Goal: Task Accomplishment & Management: Manage account settings

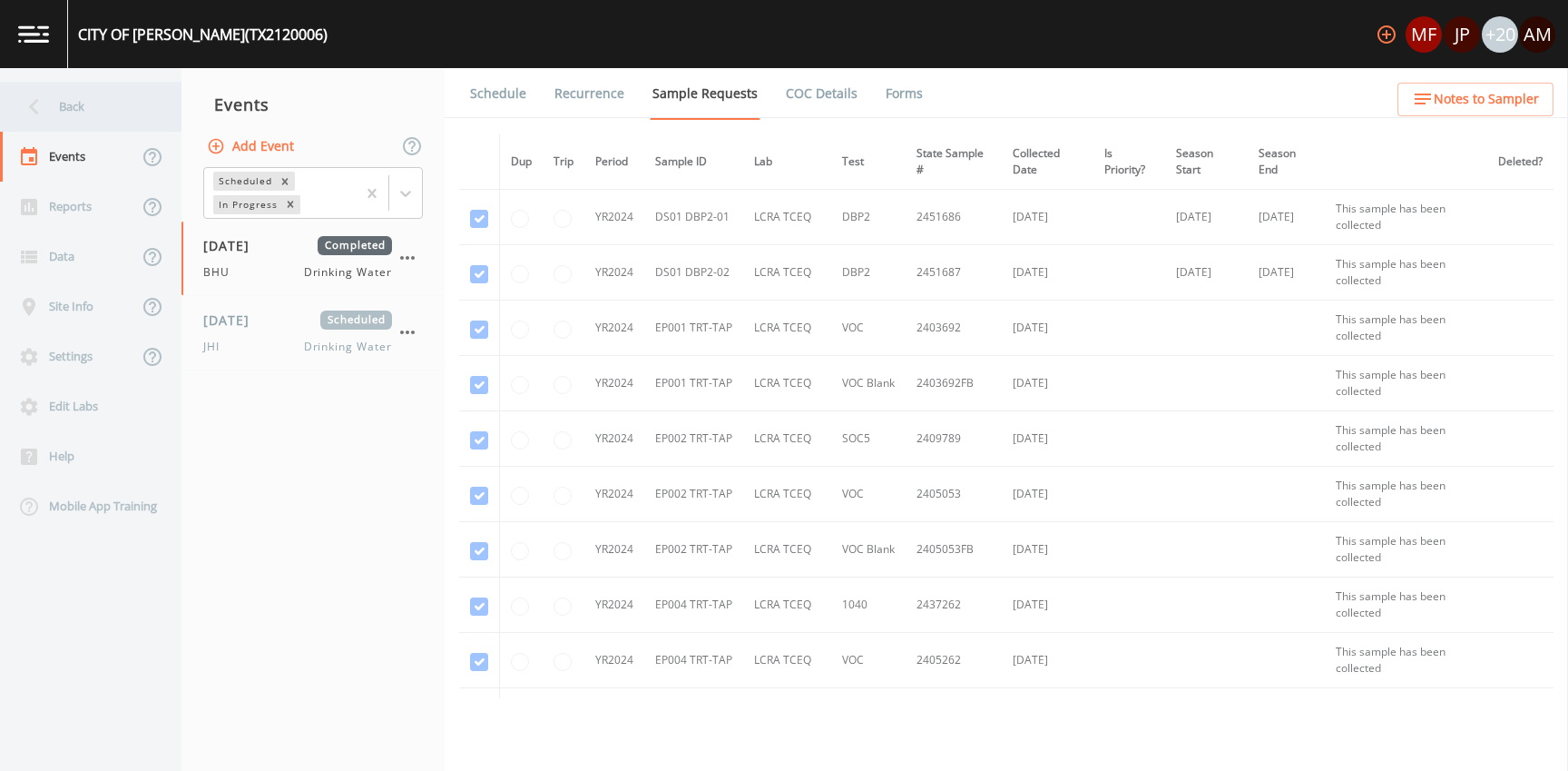
click at [43, 96] on icon at bounding box center [33, 106] width 32 height 32
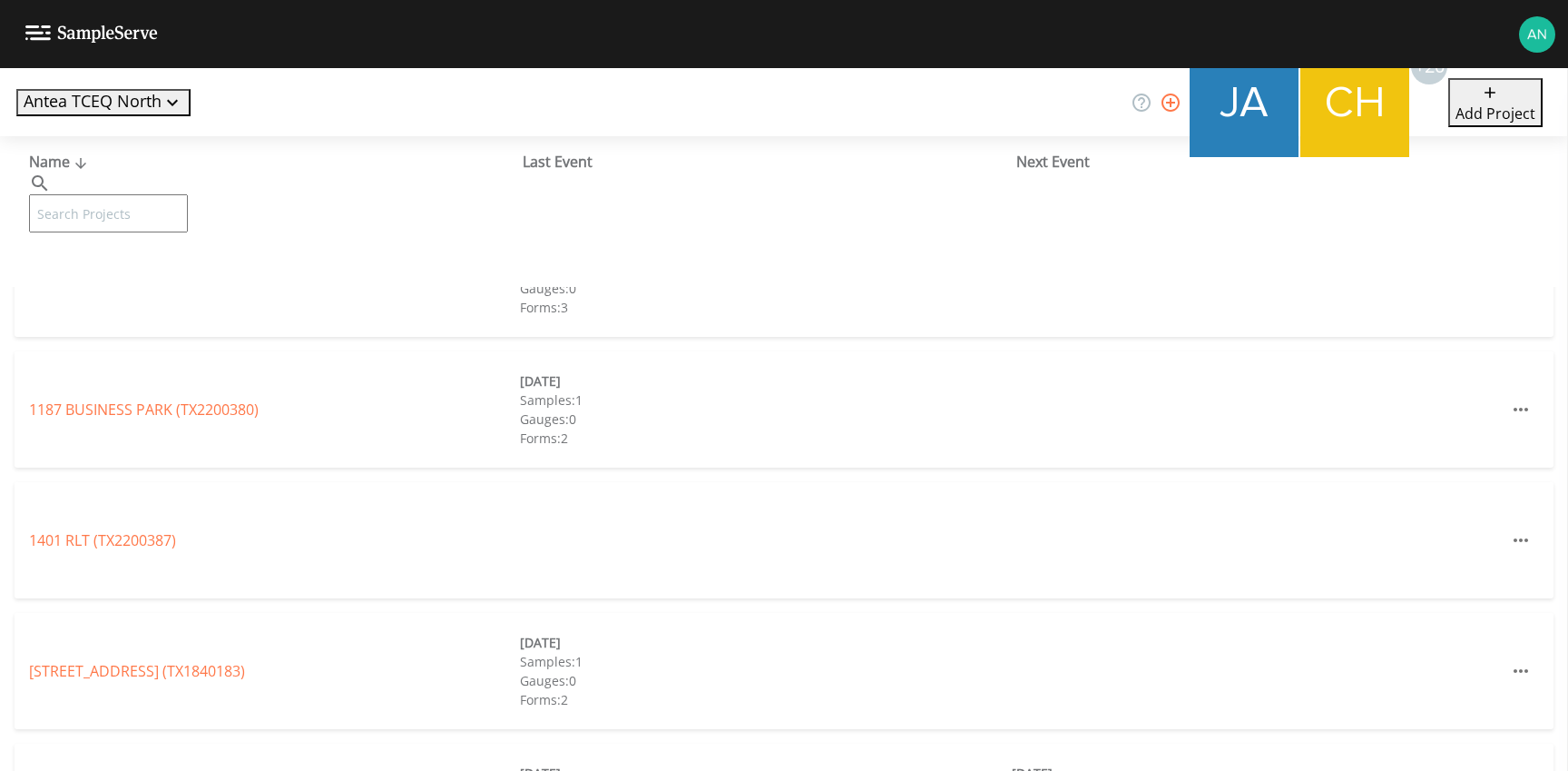
click at [71, 194] on input "text" at bounding box center [108, 213] width 159 height 38
paste input "TX2120006"
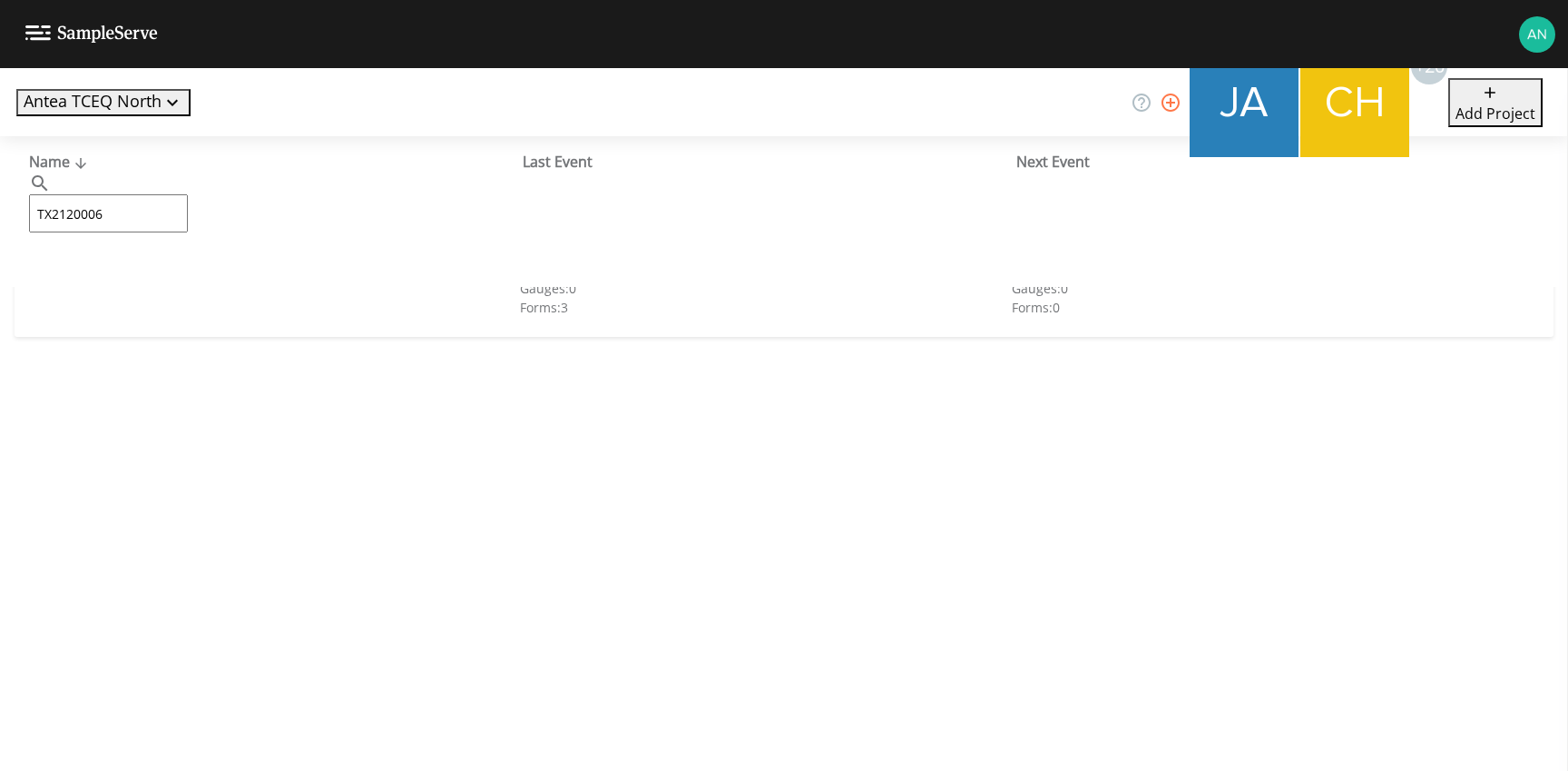
type input "TX2120006"
click at [152, 279] on link "CITY OF [GEOGRAPHIC_DATA] (TX2120006)" at bounding box center [155, 278] width 253 height 20
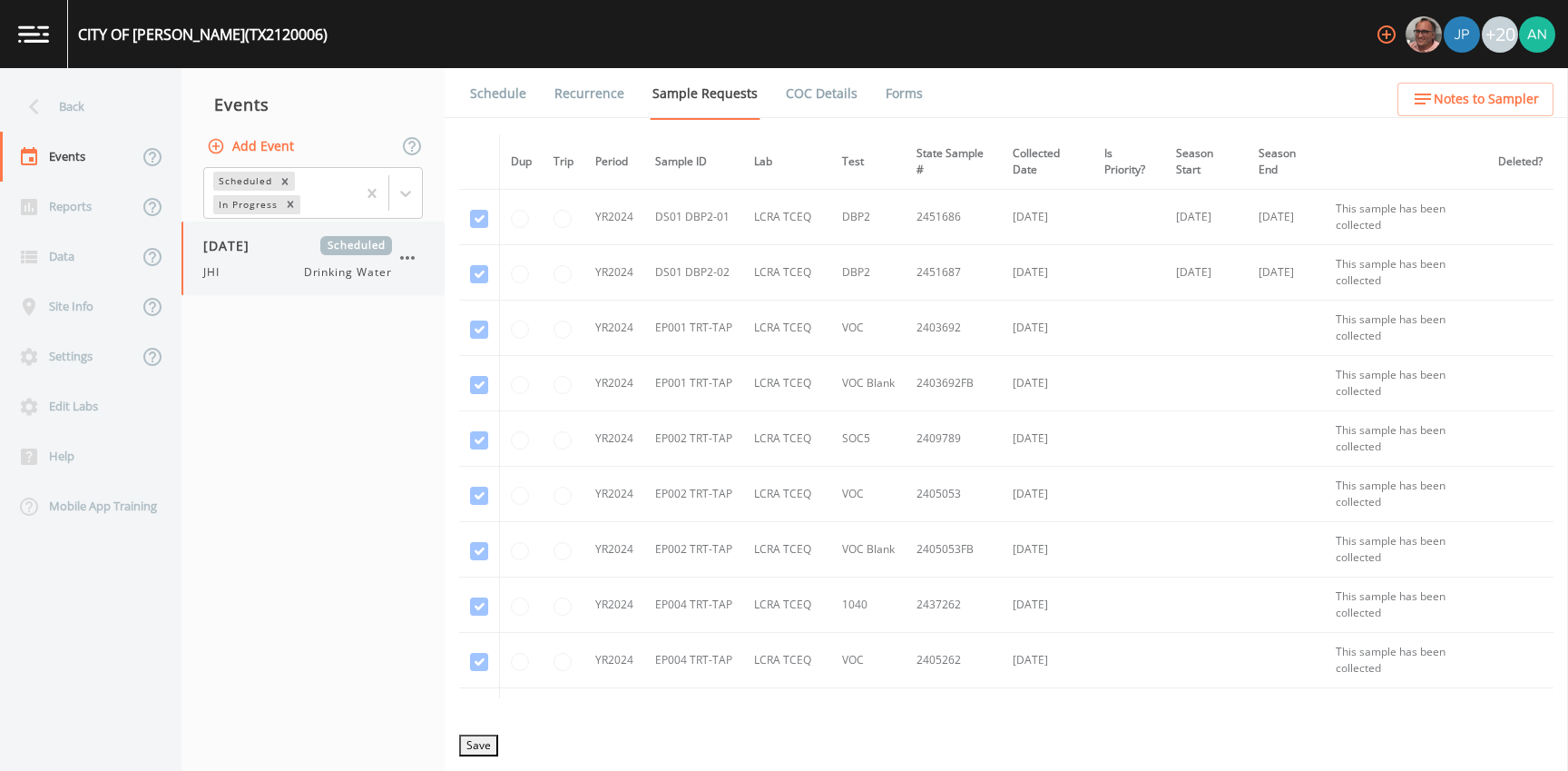
click at [268, 269] on div "JHI Drinking Water" at bounding box center [298, 272] width 189 height 16
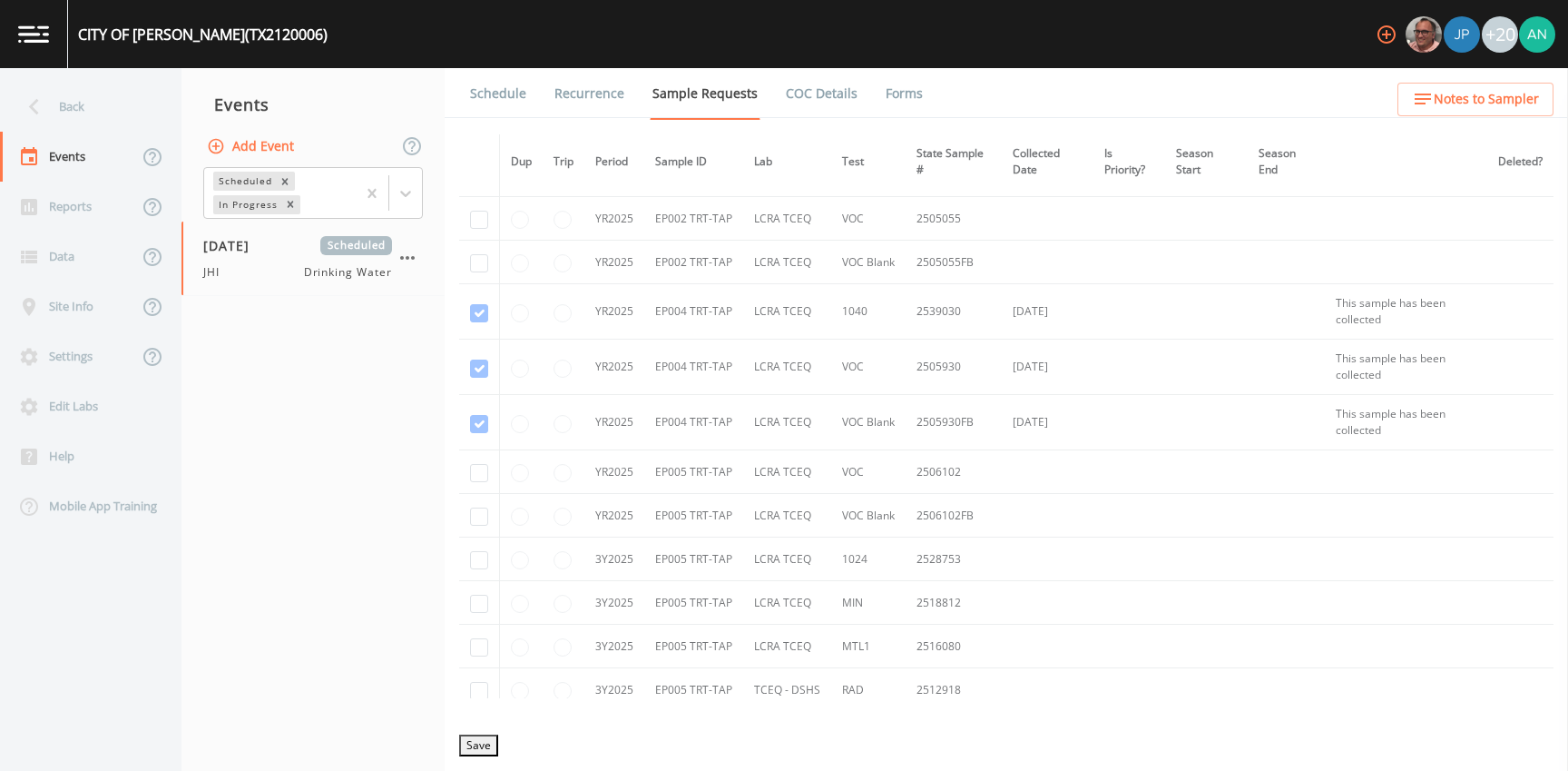
scroll to position [2344, 0]
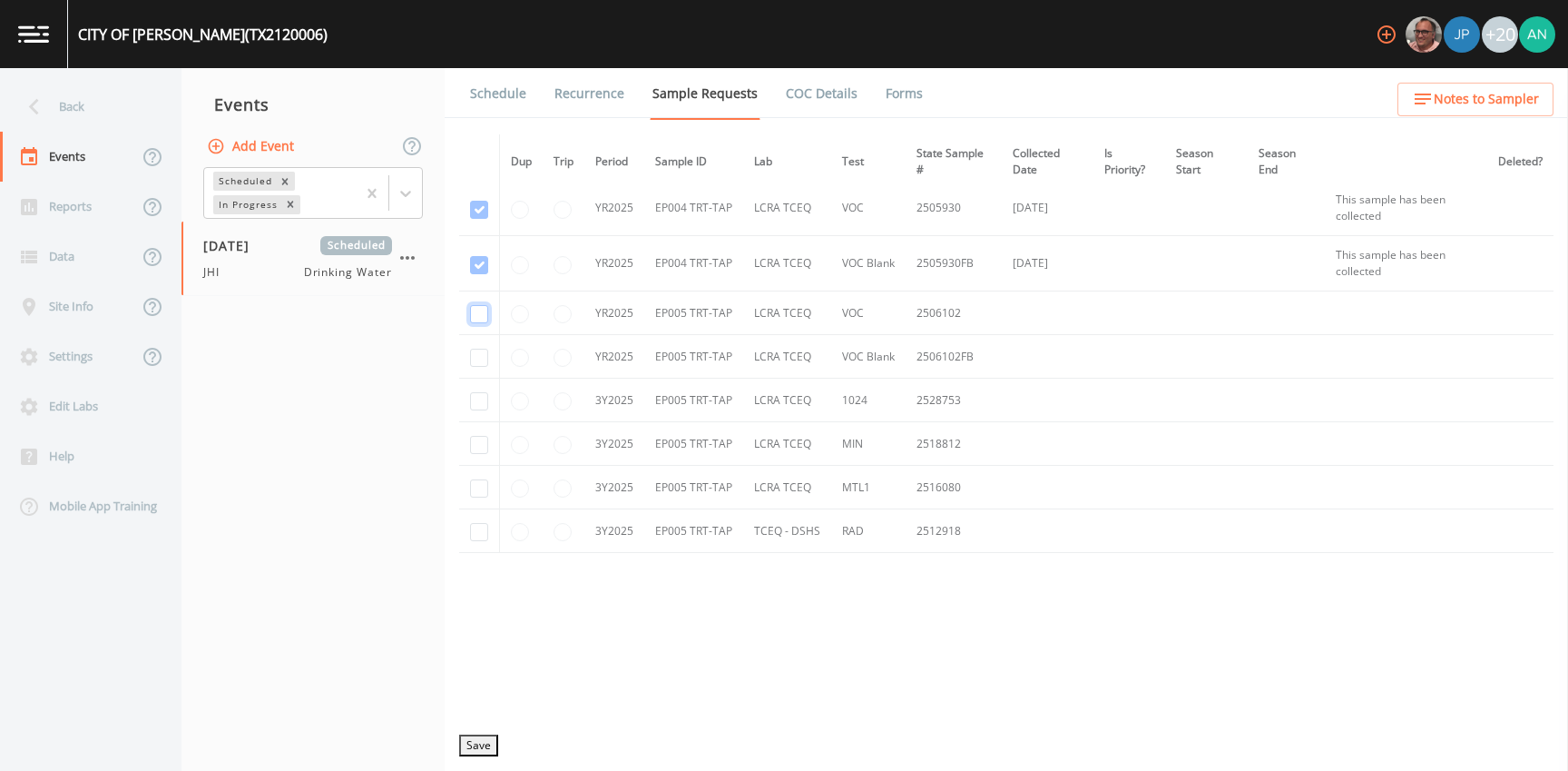
click at [482, 317] on input "checkbox" at bounding box center [478, 313] width 18 height 18
checkbox input "true"
click at [477, 354] on input "checkbox" at bounding box center [478, 357] width 18 height 18
checkbox input "true"
click at [472, 396] on input "checkbox" at bounding box center [478, 401] width 18 height 18
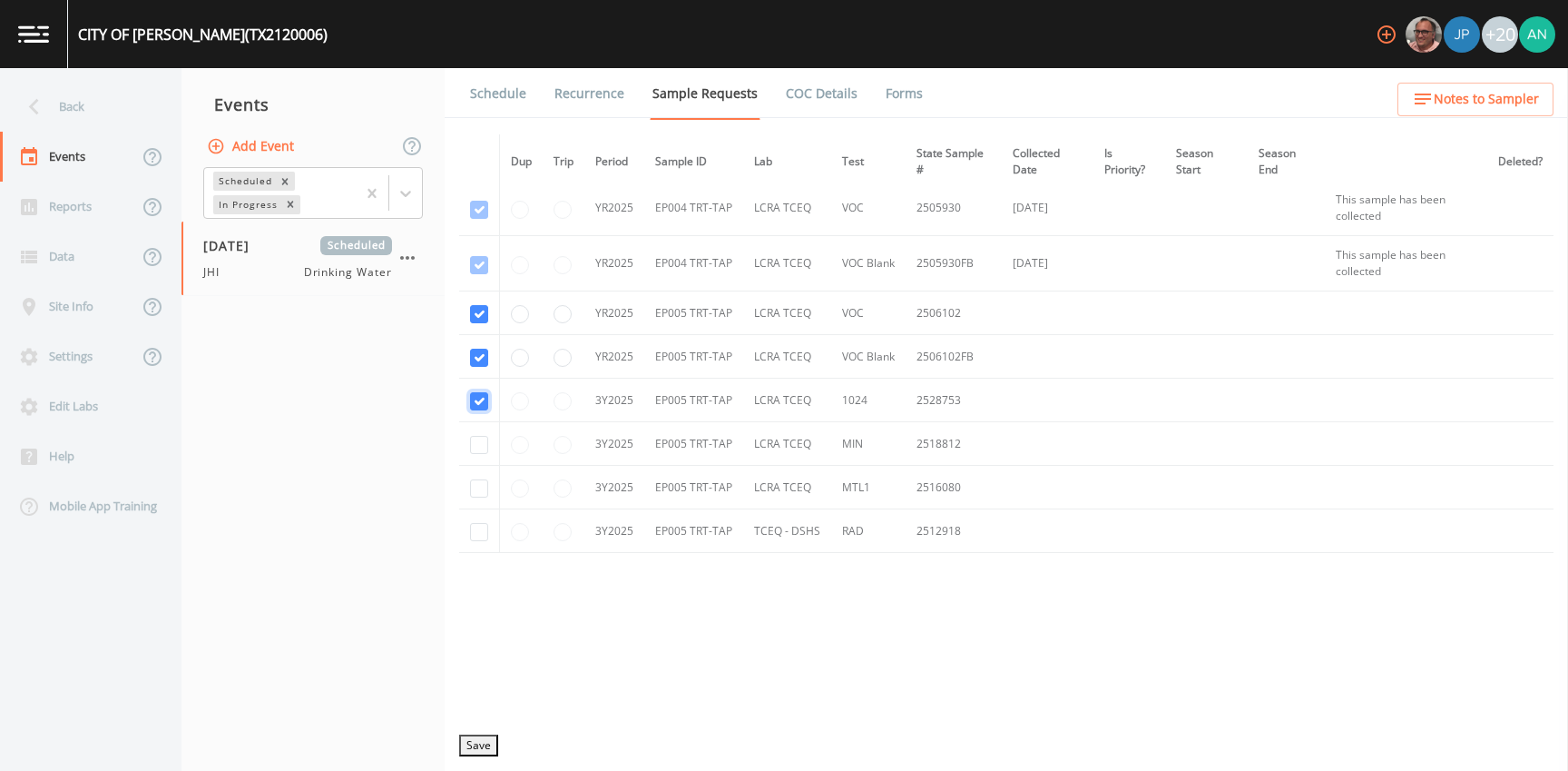
checkbox input "true"
click at [477, 450] on input "checkbox" at bounding box center [478, 444] width 18 height 18
checkbox input "true"
click at [479, 487] on input "checkbox" at bounding box center [478, 488] width 18 height 18
checkbox input "true"
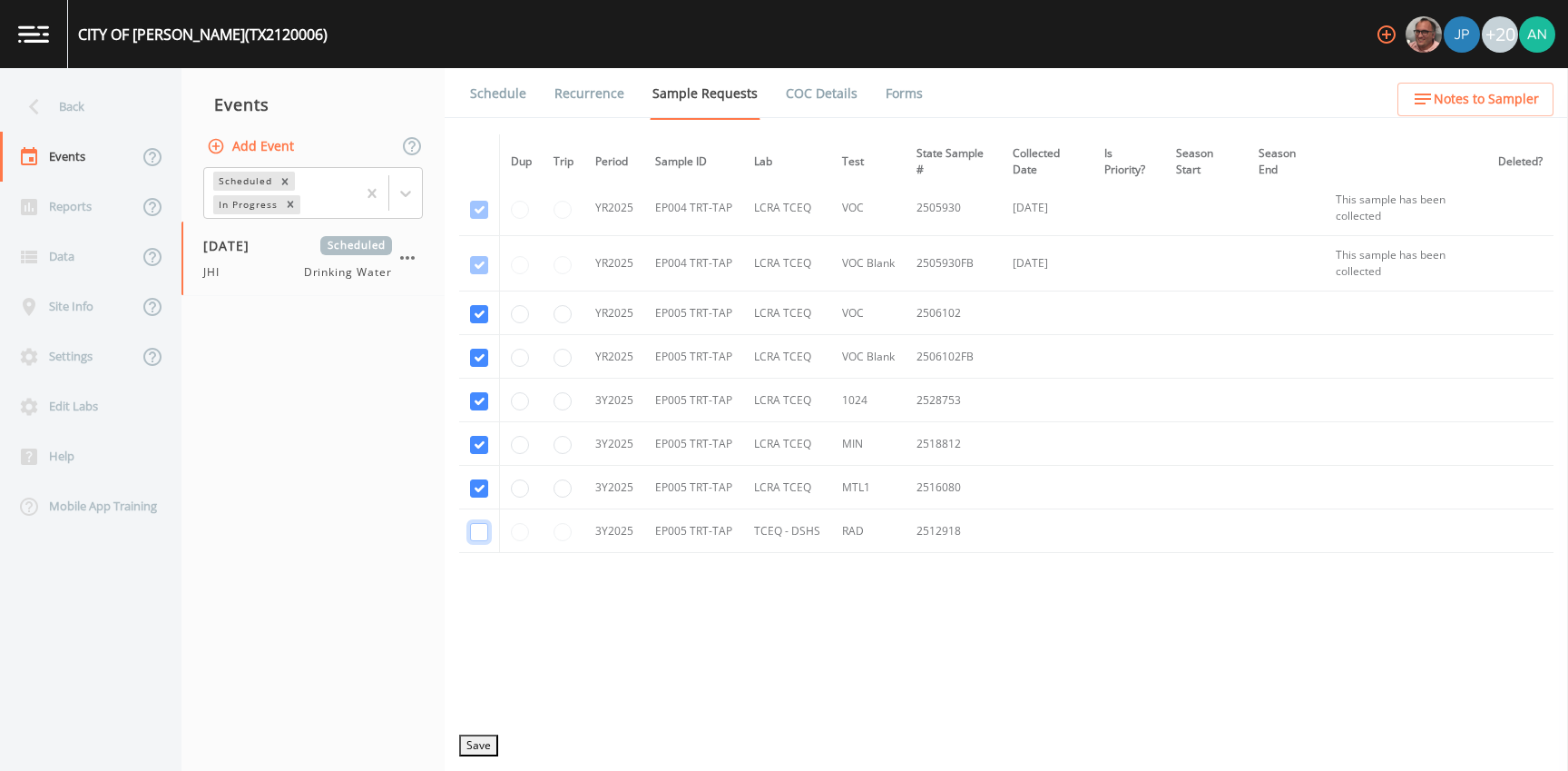
click at [477, 527] on input "checkbox" at bounding box center [478, 531] width 18 height 18
checkbox input "true"
click at [479, 735] on button "Save" at bounding box center [478, 745] width 39 height 22
click at [493, 98] on link "Schedule" at bounding box center [498, 93] width 62 height 51
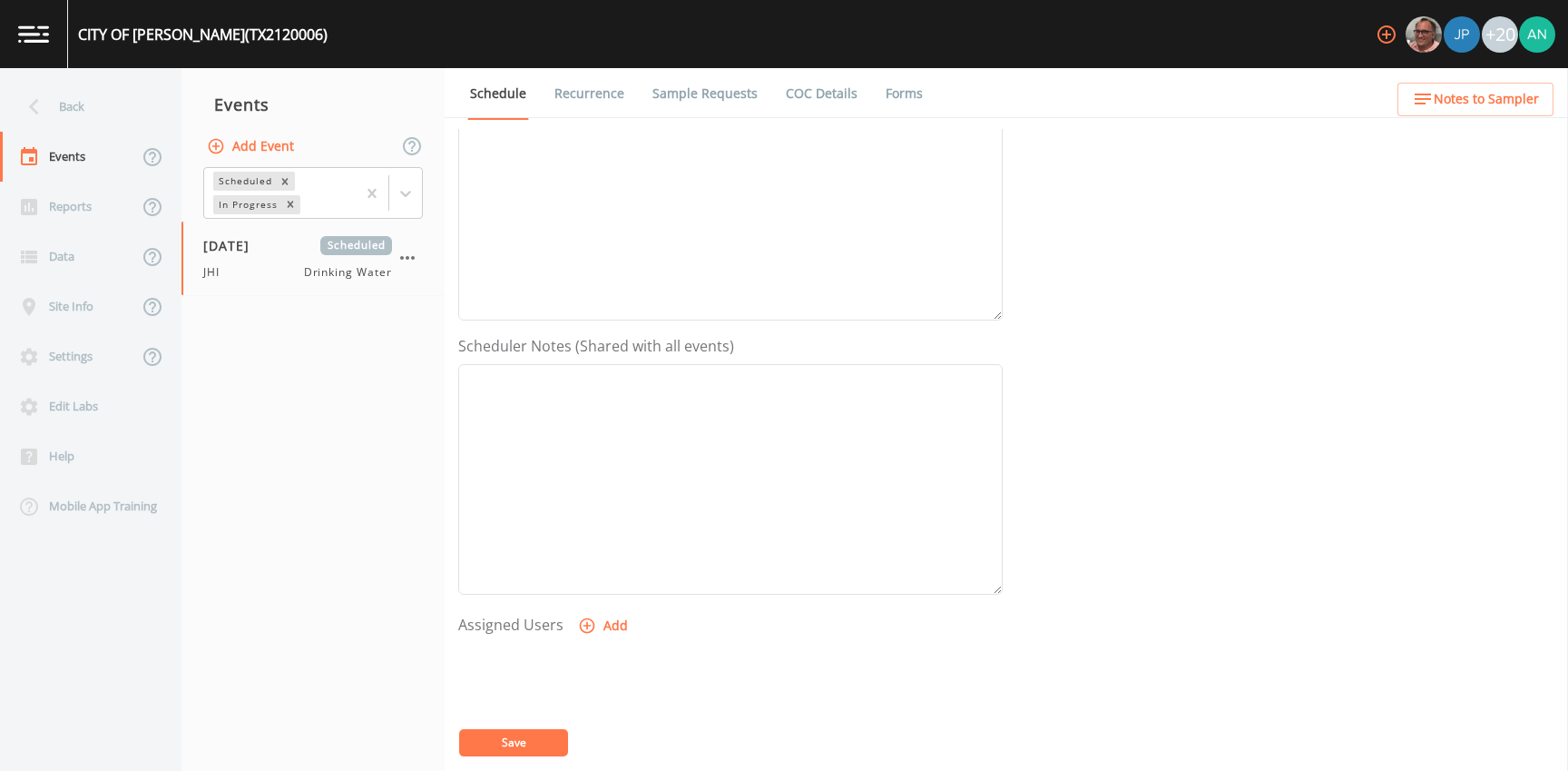
scroll to position [509, 0]
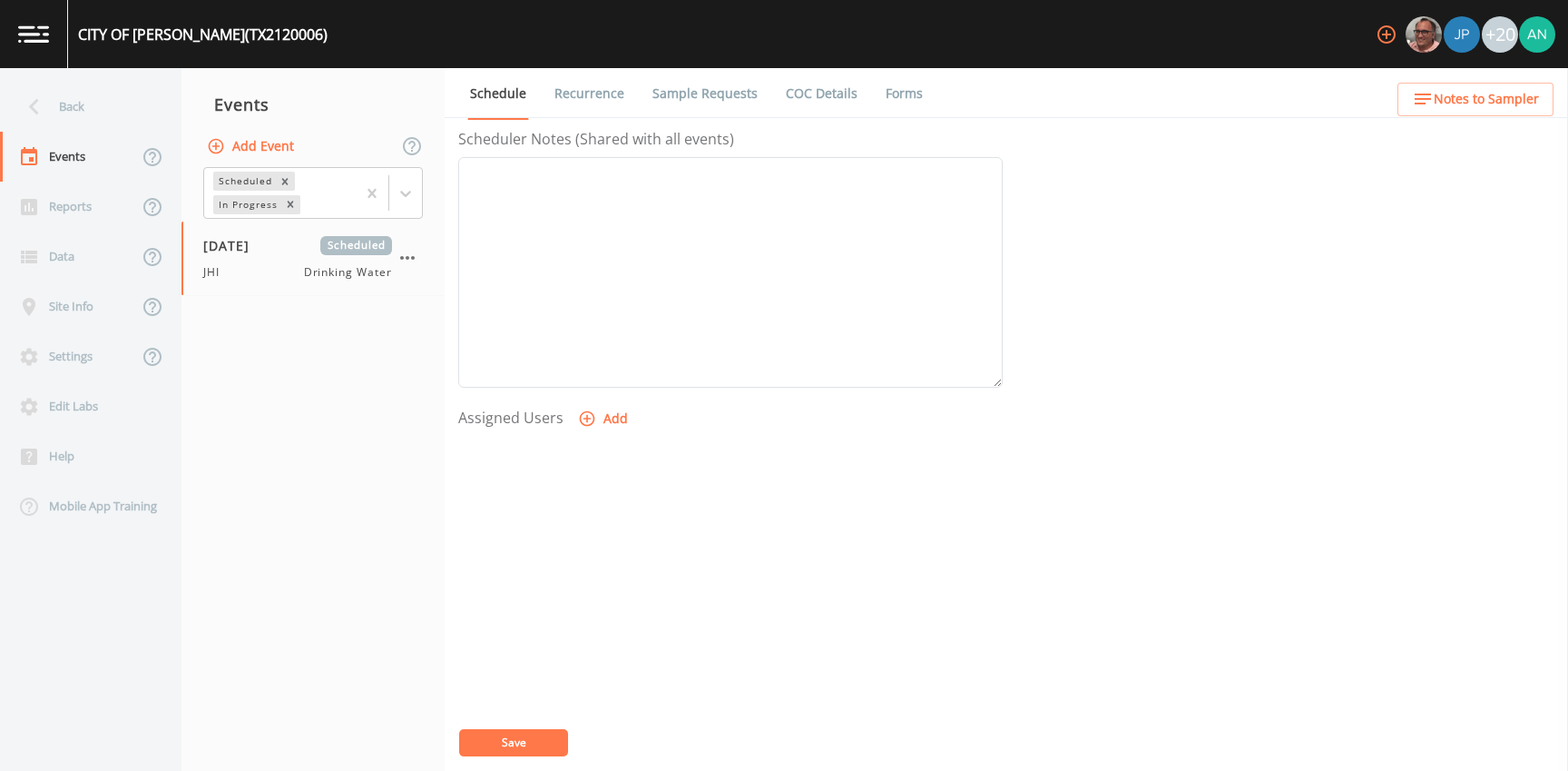
click at [621, 420] on button "Add" at bounding box center [605, 418] width 61 height 33
select select "a5a304aa-47e0-4d0c-bb11-516c0cd15b21"
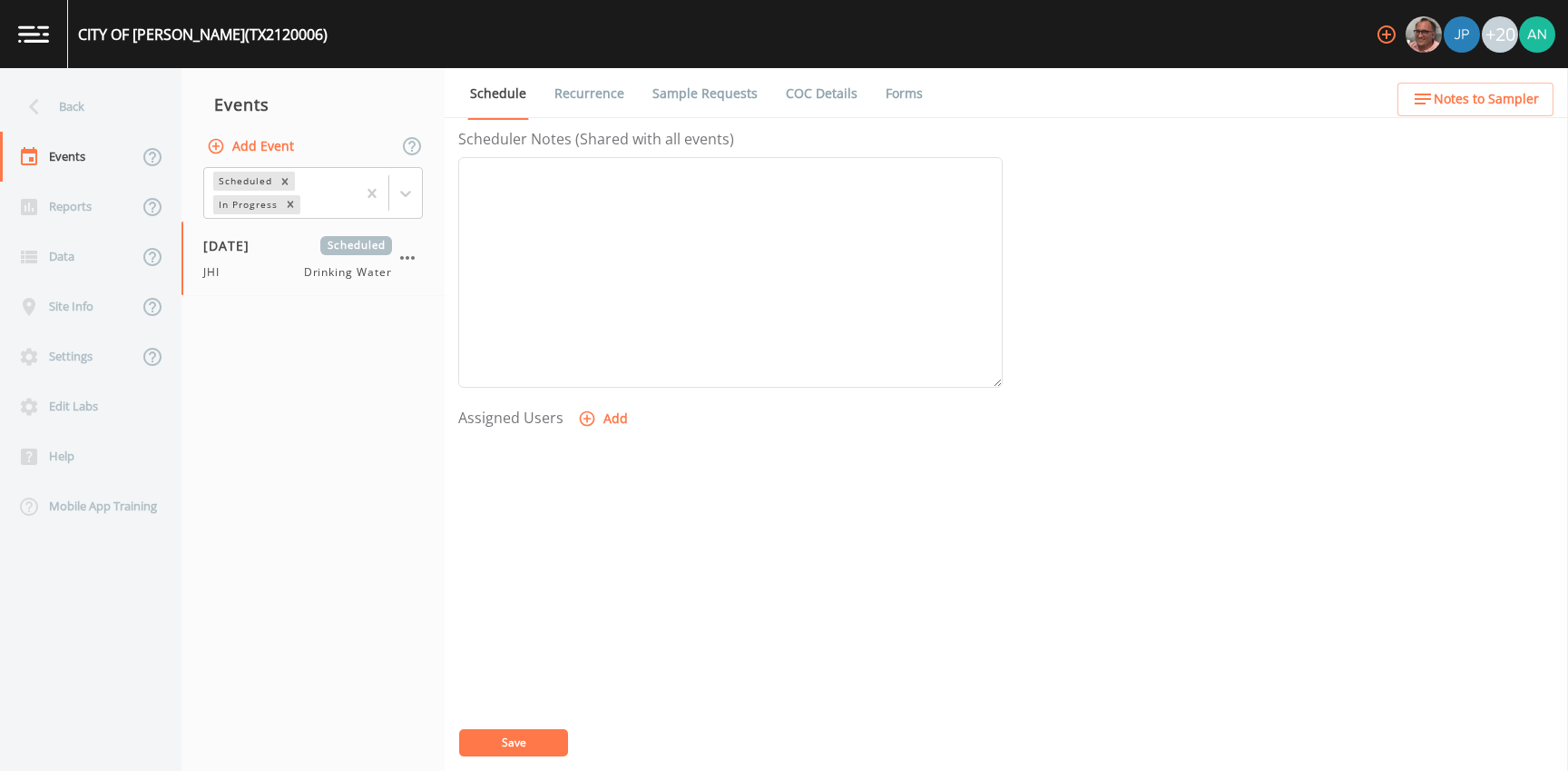
select select
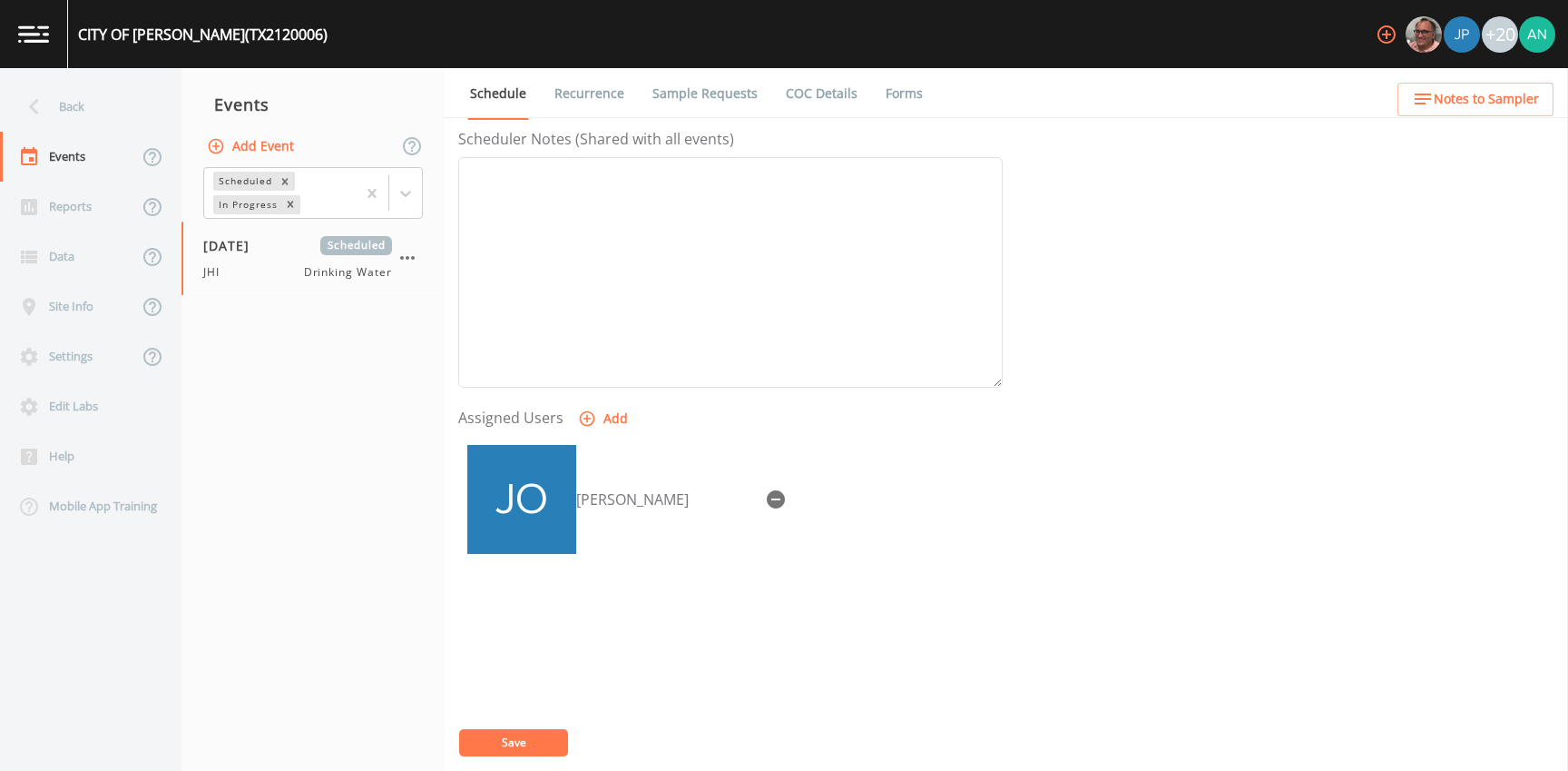
click at [521, 733] on button "Save" at bounding box center [514, 742] width 109 height 28
click at [580, 88] on link "Recurrence" at bounding box center [589, 93] width 75 height 51
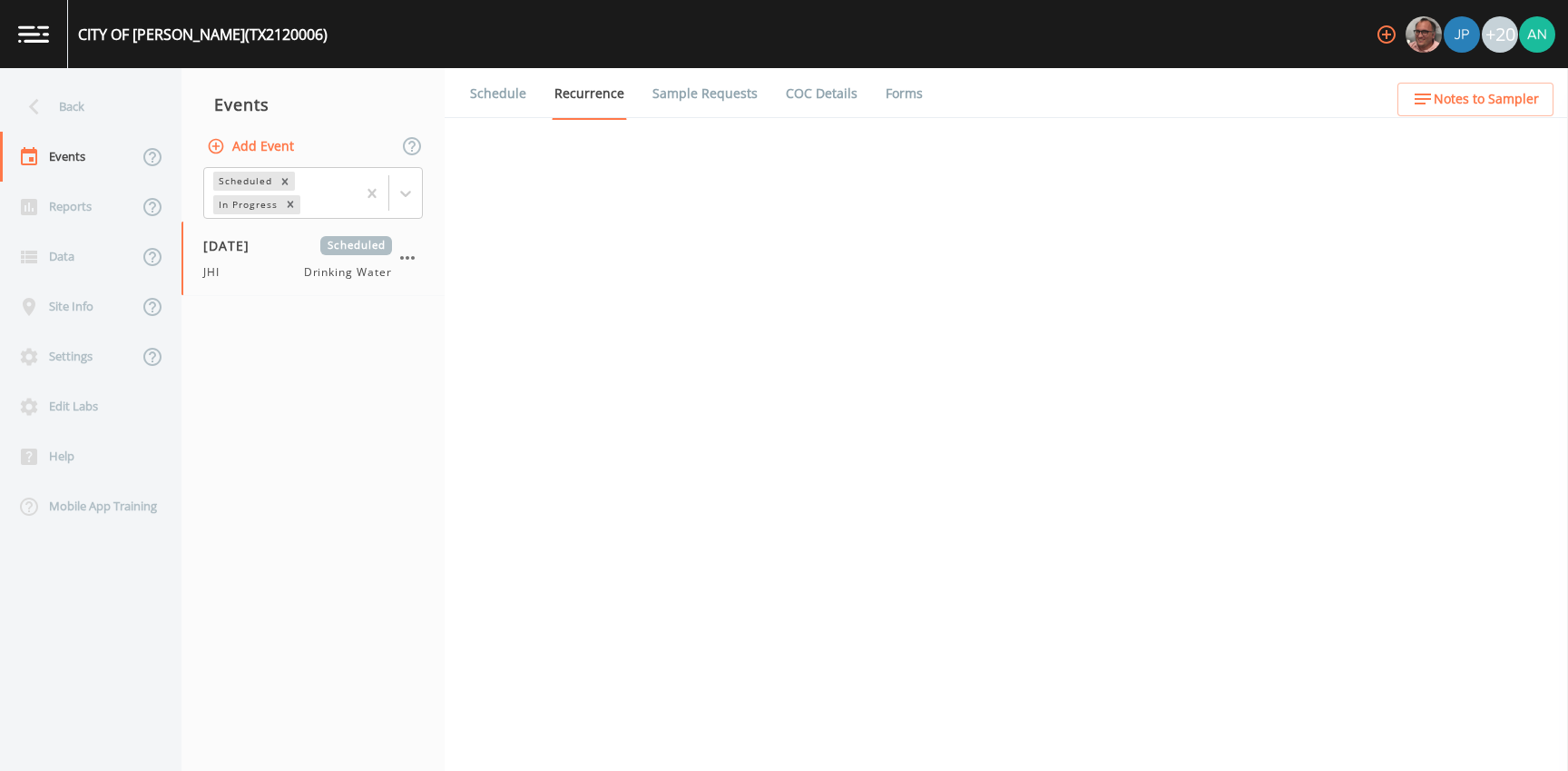
click at [687, 100] on link "Sample Requests" at bounding box center [706, 93] width 111 height 51
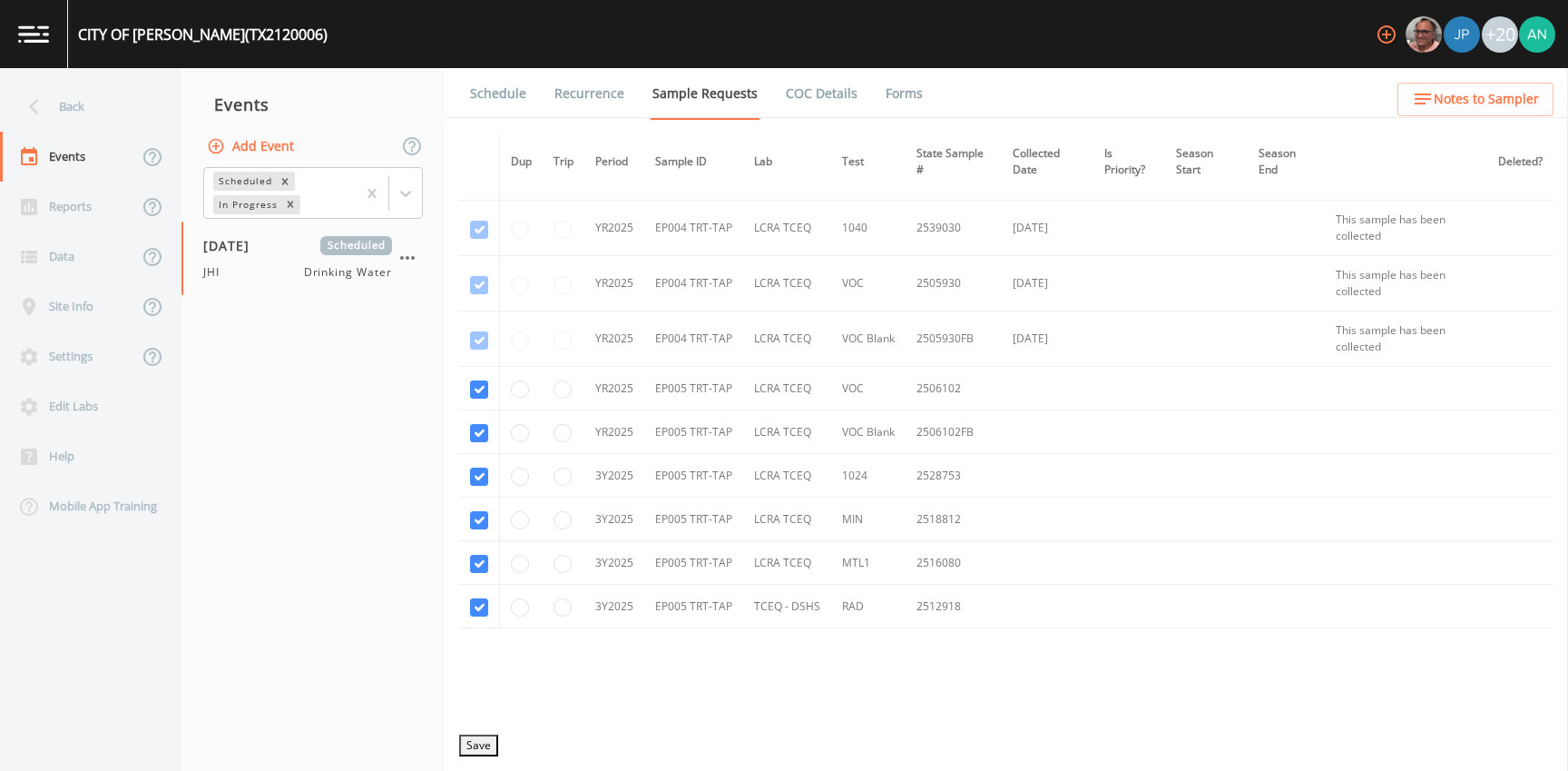
scroll to position [2344, 0]
